Goal: Transaction & Acquisition: Subscribe to service/newsletter

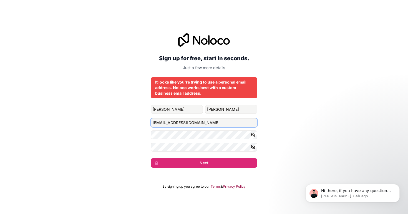
click at [176, 122] on input "[EMAIL_ADDRESS][DOMAIN_NAME]" at bounding box center [204, 122] width 106 height 9
type input "[EMAIL_ADDRESS][DOMAIN_NAME]"
click at [254, 135] on icon "button" at bounding box center [252, 134] width 5 height 5
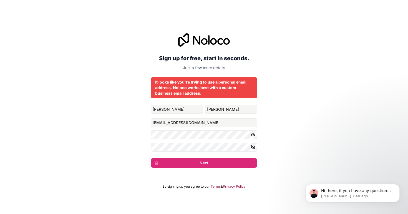
click at [254, 135] on icon "button" at bounding box center [252, 134] width 5 height 5
click at [220, 160] on button "Next" at bounding box center [204, 162] width 106 height 9
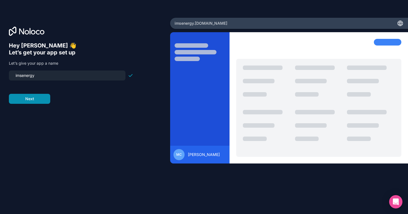
click at [37, 102] on button "Next" at bounding box center [29, 99] width 41 height 10
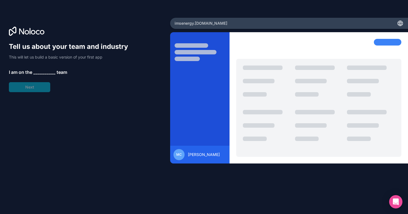
click at [41, 74] on span "__________" at bounding box center [44, 72] width 22 height 7
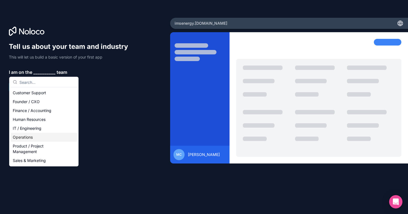
click at [49, 139] on div "Operations" at bounding box center [44, 137] width 67 height 9
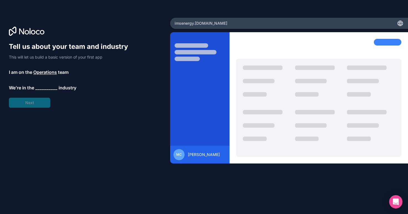
click at [42, 88] on span "__________" at bounding box center [46, 87] width 22 height 7
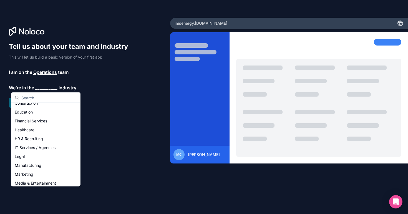
scroll to position [26, 0]
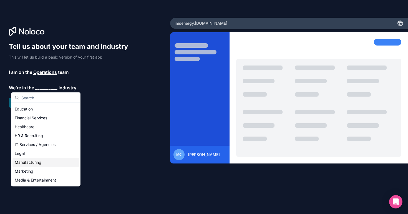
click at [39, 160] on div "Manufacturing" at bounding box center [45, 162] width 67 height 9
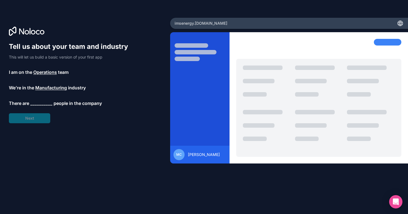
click at [37, 105] on span "__________" at bounding box center [41, 103] width 22 height 7
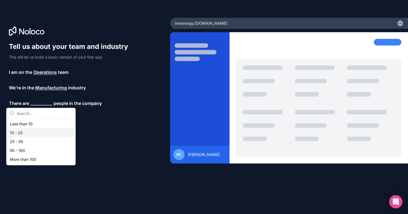
click at [36, 133] on div "10 - 25" at bounding box center [41, 132] width 67 height 9
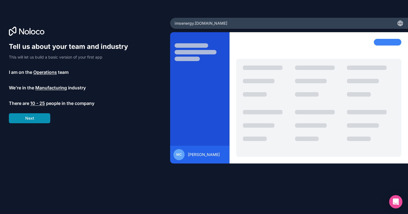
click at [37, 115] on button "Next" at bounding box center [29, 118] width 41 height 10
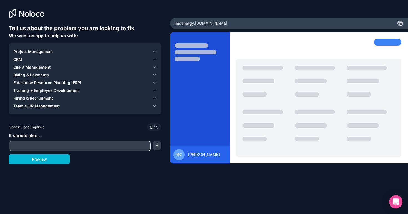
click at [59, 143] on input "text" at bounding box center [79, 146] width 139 height 8
click at [115, 77] on div "Billing & Payments" at bounding box center [81, 75] width 137 height 6
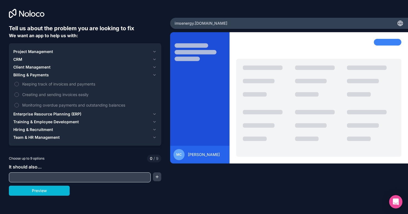
click at [115, 77] on div "Billing & Payments" at bounding box center [81, 75] width 137 height 6
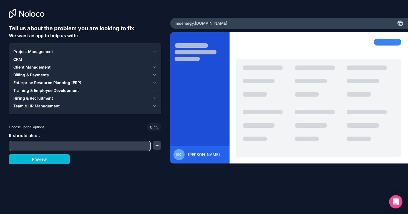
click at [68, 62] on div "CRM" at bounding box center [81, 60] width 137 height 6
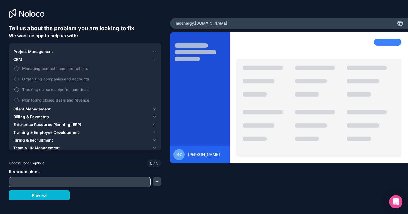
click at [59, 88] on span "Tracking our sales pipeline and deals" at bounding box center [88, 90] width 133 height 6
click at [19, 88] on button "Tracking our sales pipeline and deals" at bounding box center [16, 89] width 4 height 4
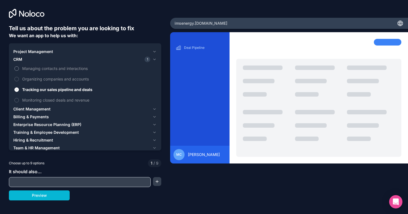
click at [61, 67] on span "Managing contacts and interactions" at bounding box center [88, 68] width 133 height 6
click at [19, 67] on button "Managing contacts and interactions" at bounding box center [16, 68] width 4 height 4
click at [60, 75] on label "Organizing companies and accounts" at bounding box center [84, 79] width 143 height 10
click at [19, 77] on button "Organizing companies and accounts" at bounding box center [16, 79] width 4 height 4
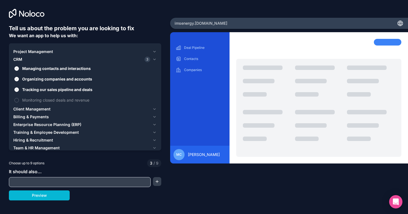
click at [52, 108] on div "Client Management" at bounding box center [81, 109] width 137 height 6
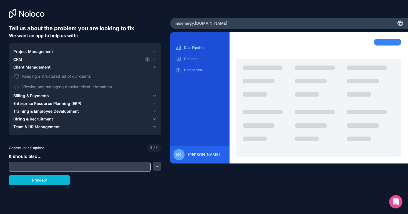
click at [45, 78] on span "Keeping a structured list of our clients" at bounding box center [88, 76] width 133 height 6
click at [19, 78] on button "Keeping a structured list of our clients" at bounding box center [16, 76] width 4 height 4
click at [45, 87] on span "Viewing and managing detailed client information" at bounding box center [88, 87] width 133 height 6
click at [19, 87] on button "Viewing and managing detailed client information" at bounding box center [16, 87] width 4 height 4
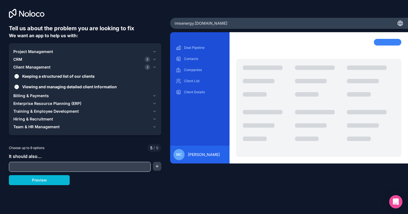
click at [35, 164] on input "text" at bounding box center [79, 167] width 139 height 8
click at [153, 166] on button "button" at bounding box center [157, 166] width 8 height 9
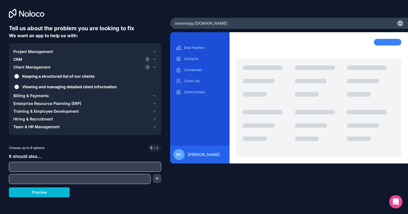
click at [140, 162] on div at bounding box center [85, 167] width 152 height 10
click at [125, 168] on input "text" at bounding box center [84, 167] width 149 height 8
click at [45, 104] on span "Enterprise Resource Planning (ERP)" at bounding box center [47, 104] width 68 height 6
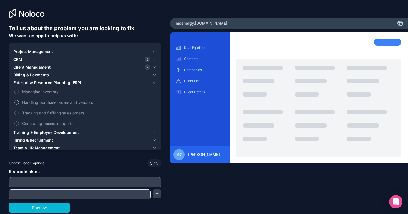
click at [40, 102] on span "Handling purchase orders and vendors" at bounding box center [88, 102] width 133 height 6
click at [19, 102] on button "Handling purchase orders and vendors" at bounding box center [16, 102] width 4 height 4
click at [37, 115] on span "Tracking and fulfilling sales orders" at bounding box center [88, 113] width 133 height 6
click at [19, 115] on button "Tracking and fulfilling sales orders" at bounding box center [16, 113] width 4 height 4
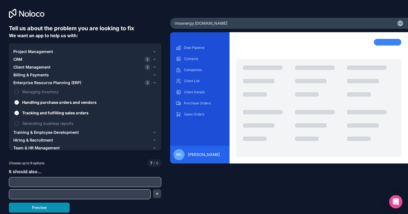
click at [47, 212] on button "Preview" at bounding box center [39, 207] width 61 height 10
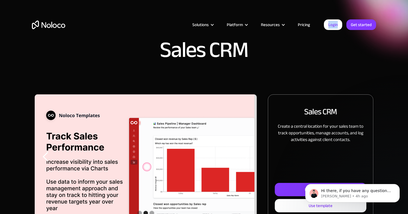
click at [300, 24] on link "Pricing" at bounding box center [304, 24] width 26 height 7
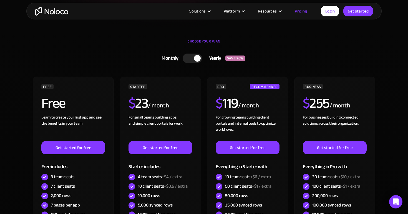
scroll to position [138, 0]
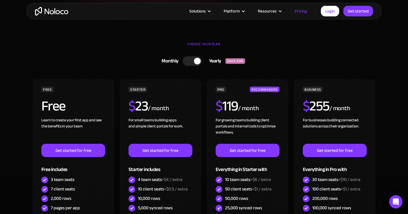
click at [191, 63] on div at bounding box center [191, 60] width 19 height 9
click at [191, 63] on div at bounding box center [189, 61] width 7 height 7
click at [191, 63] on div at bounding box center [191, 60] width 19 height 9
click at [191, 63] on div at bounding box center [189, 61] width 7 height 7
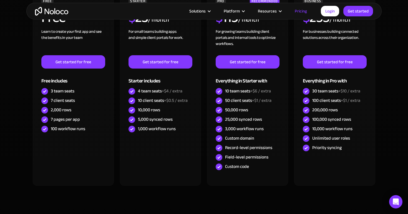
scroll to position [240, 0]
